Goal: Information Seeking & Learning: Find specific fact

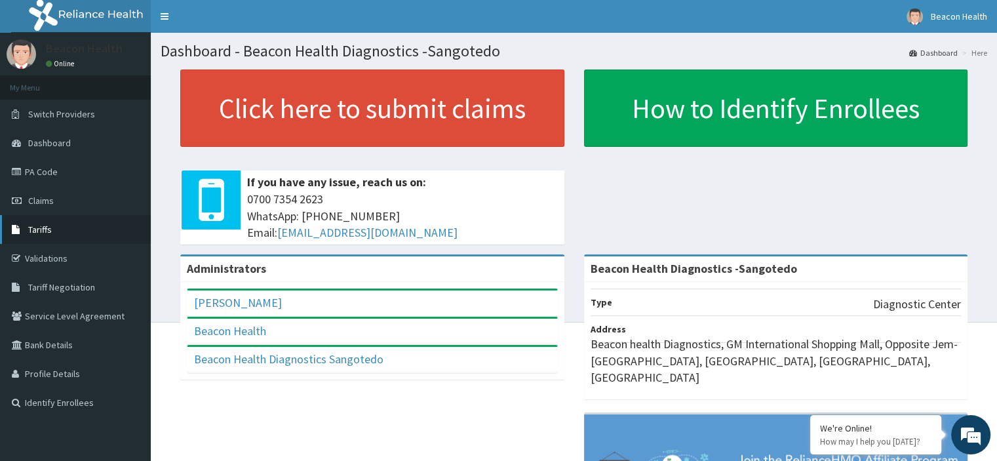
click at [64, 241] on link "Tariffs" at bounding box center [75, 229] width 151 height 29
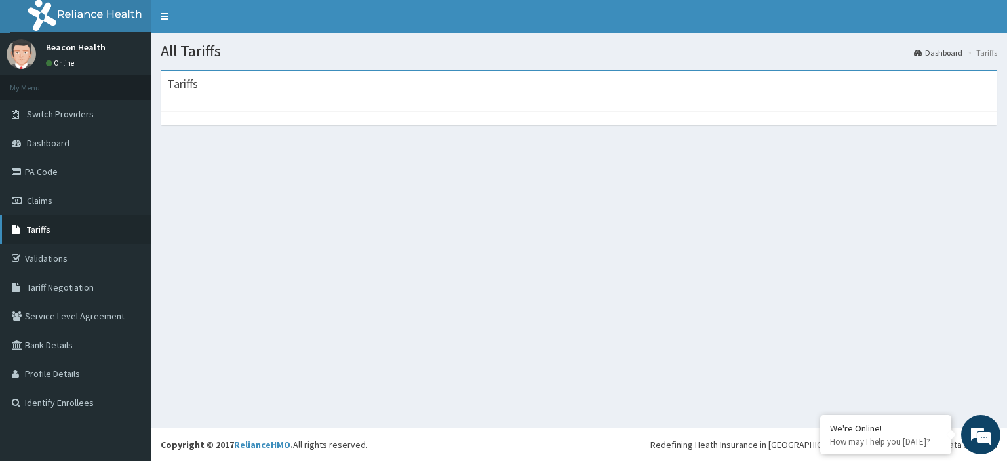
click at [52, 224] on link "Tariffs" at bounding box center [75, 229] width 151 height 29
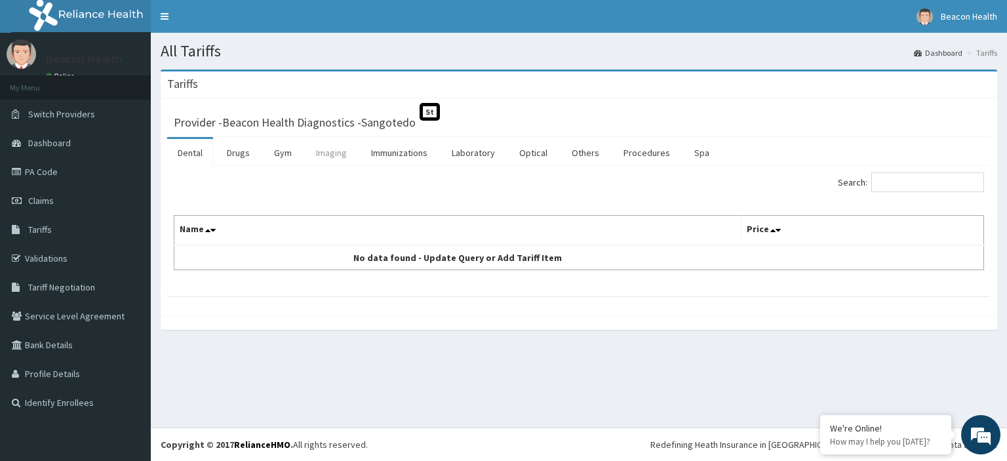
click at [336, 151] on link "Imaging" at bounding box center [331, 153] width 52 height 28
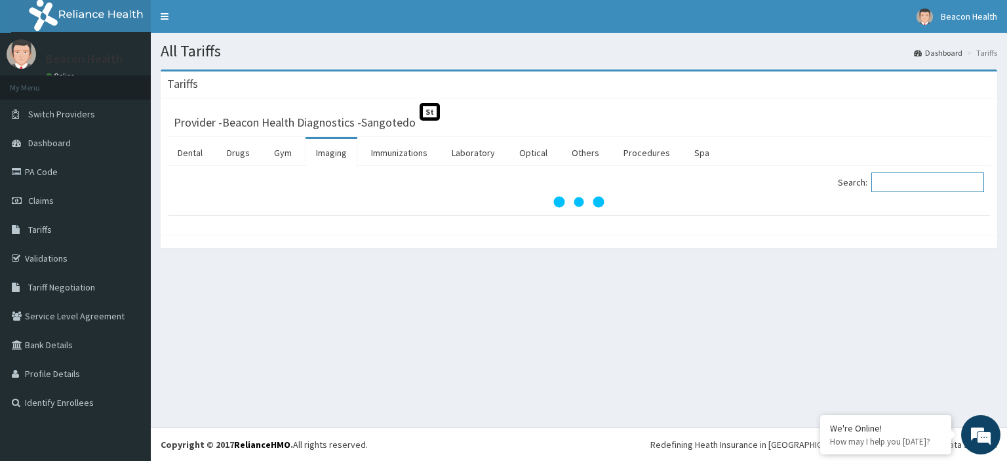
click at [911, 181] on input "Search:" at bounding box center [927, 182] width 113 height 20
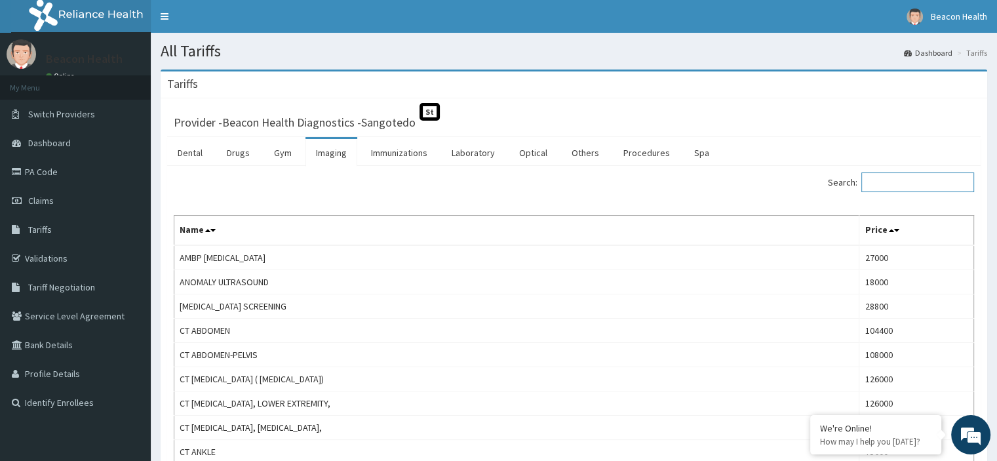
type input "u"
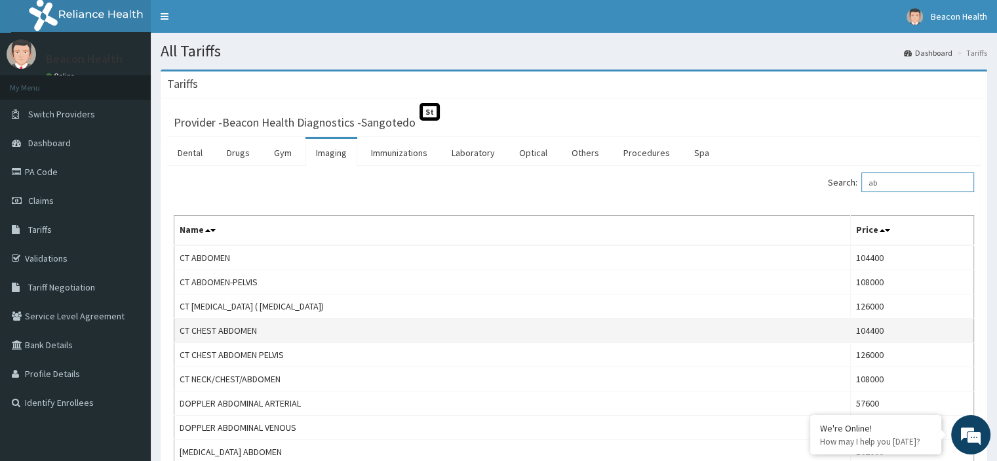
type input "a"
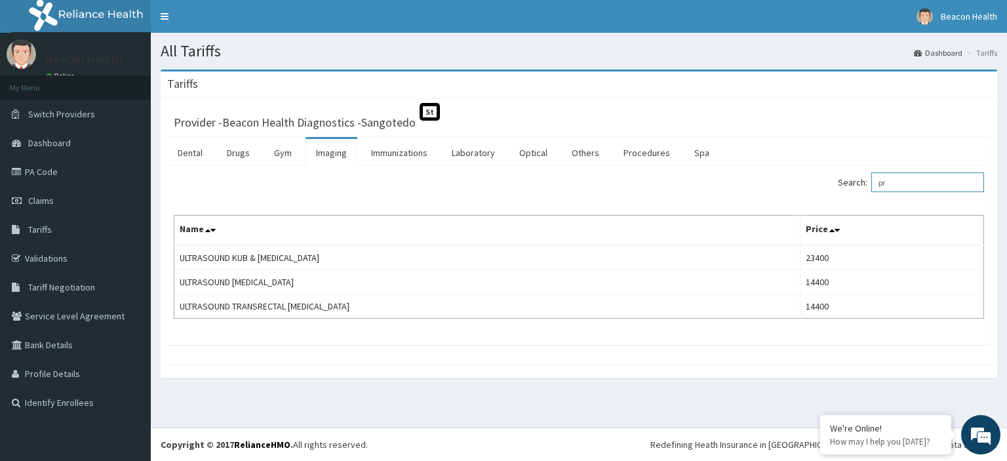
type input "p"
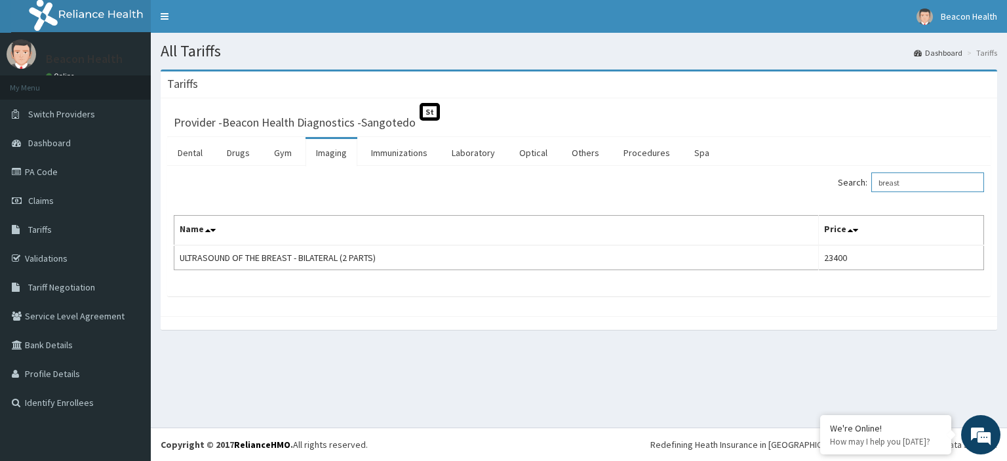
type input "breast"
